Goal: Information Seeking & Learning: Learn about a topic

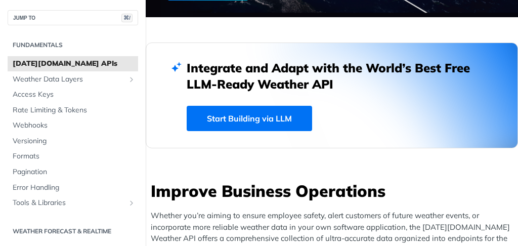
scroll to position [255, 0]
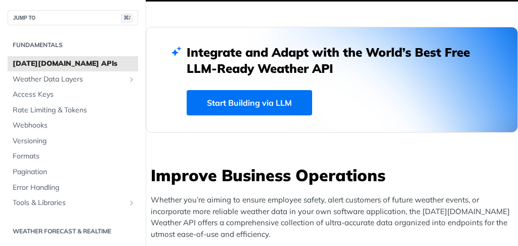
click at [284, 111] on link "Start Building via LLM" at bounding box center [248, 102] width 125 height 25
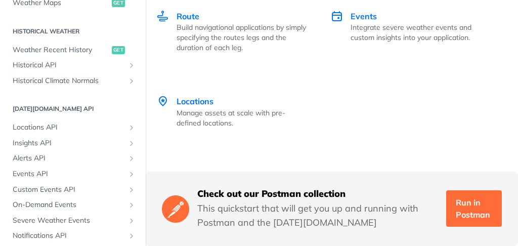
scroll to position [426, 0]
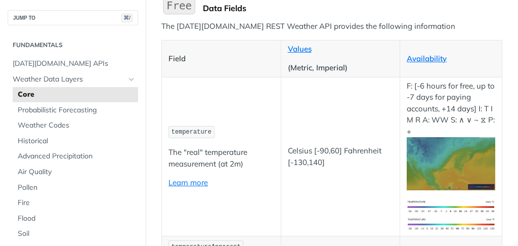
scroll to position [194, 0]
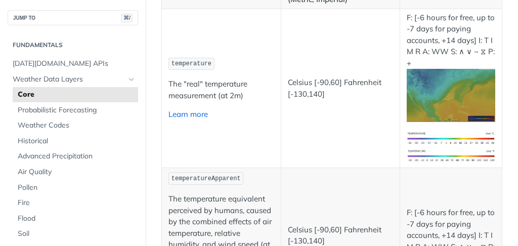
click at [194, 118] on link "Learn more" at bounding box center [187, 114] width 39 height 10
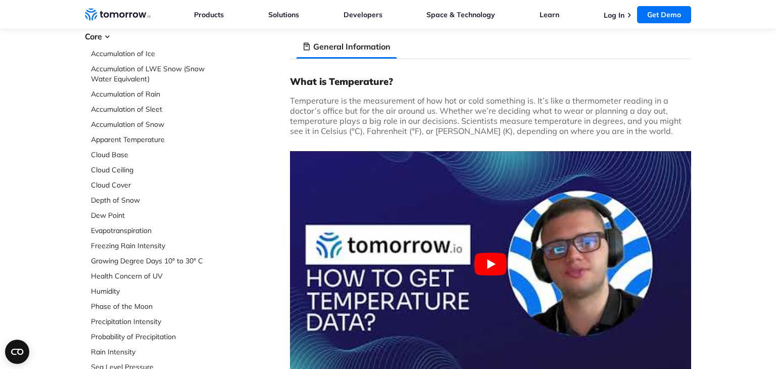
scroll to position [102, 0]
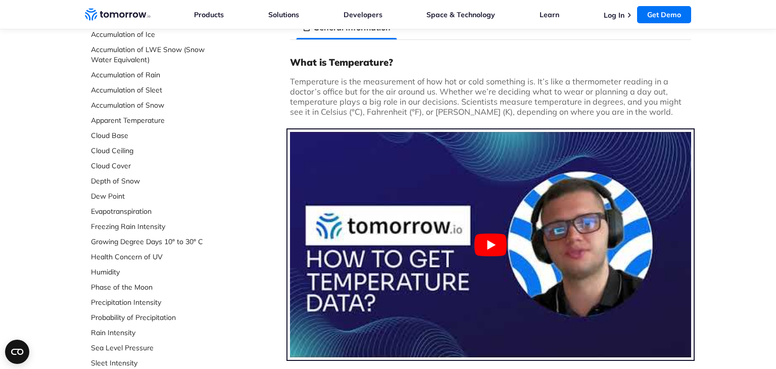
click at [478, 236] on button "Play Youtube video" at bounding box center [490, 244] width 401 height 225
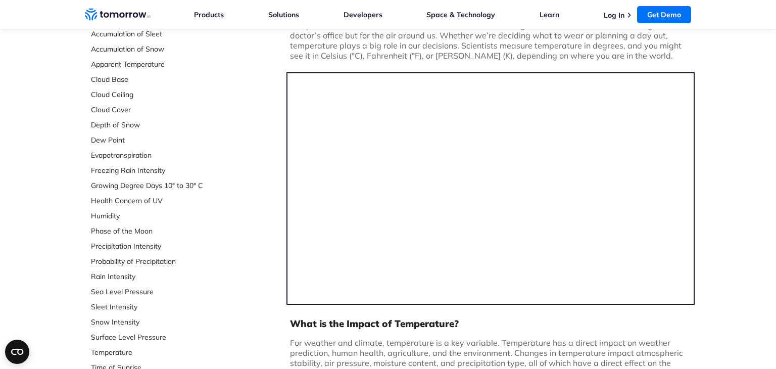
scroll to position [163, 0]
